Goal: Find specific page/section: Find specific page/section

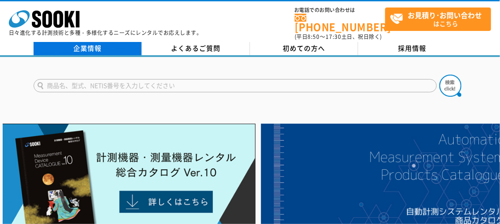
click at [57, 42] on link "企業情報" at bounding box center [88, 48] width 108 height 13
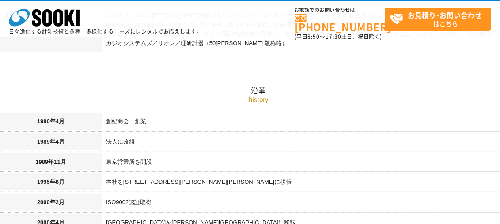
scroll to position [569, 0]
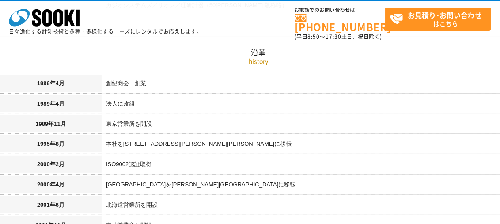
click at [165, 135] on td "本社を[STREET_ADDRESS][PERSON_NAME][PERSON_NAME]に移転" at bounding box center [310, 145] width 416 height 20
click at [194, 136] on td "本社を[STREET_ADDRESS][PERSON_NAME][PERSON_NAME]に移転" at bounding box center [310, 145] width 416 height 20
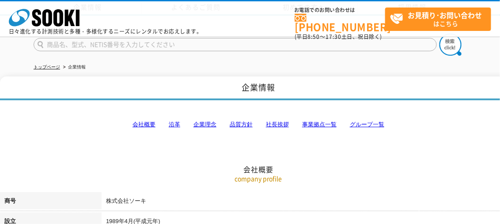
scroll to position [176, 0]
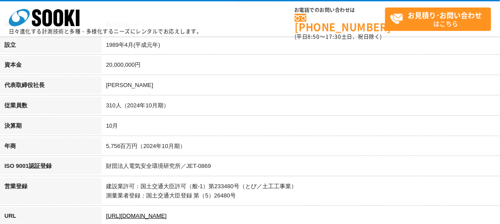
click at [251, 172] on td "財団法人電気安全環境研究所／JET-0869" at bounding box center [310, 167] width 416 height 20
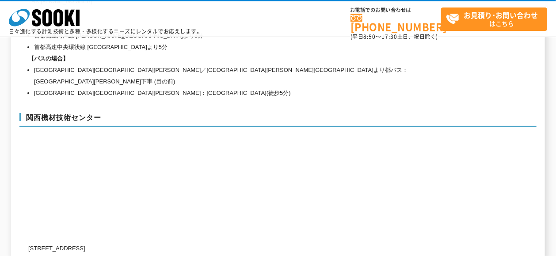
scroll to position [3969, 0]
